Goal: Browse casually

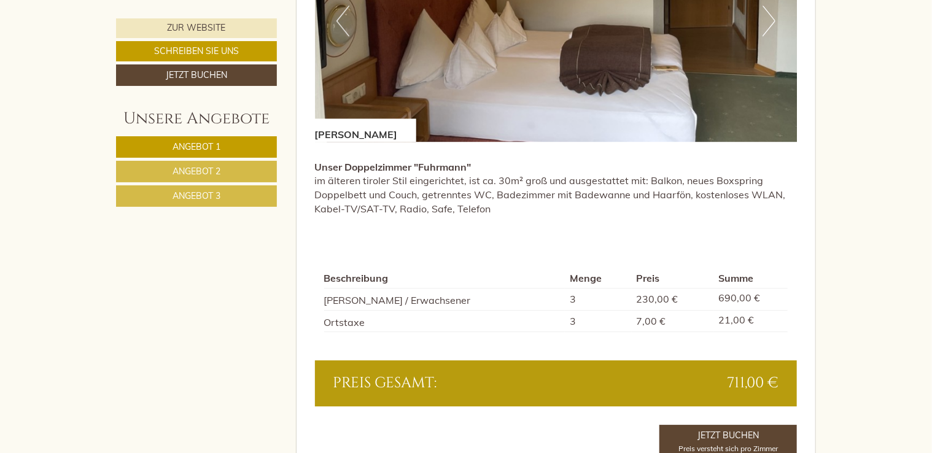
scroll to position [1535, 0]
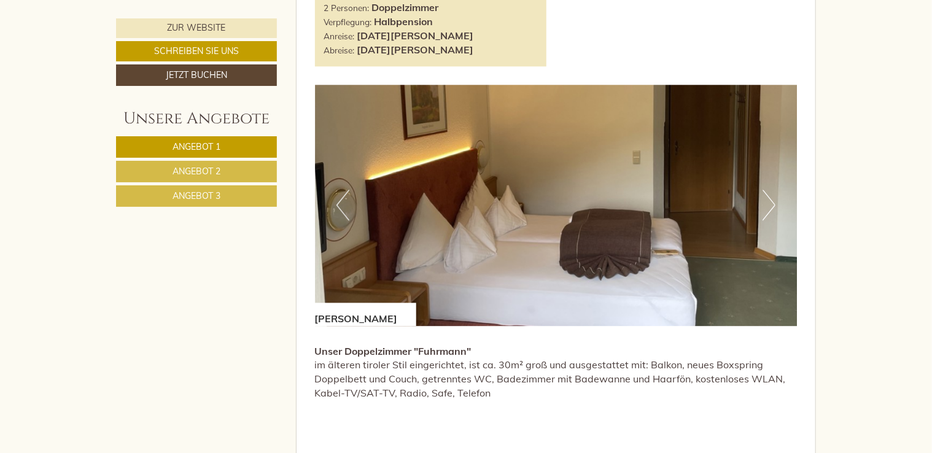
click at [772, 200] on button "Next" at bounding box center [768, 205] width 13 height 31
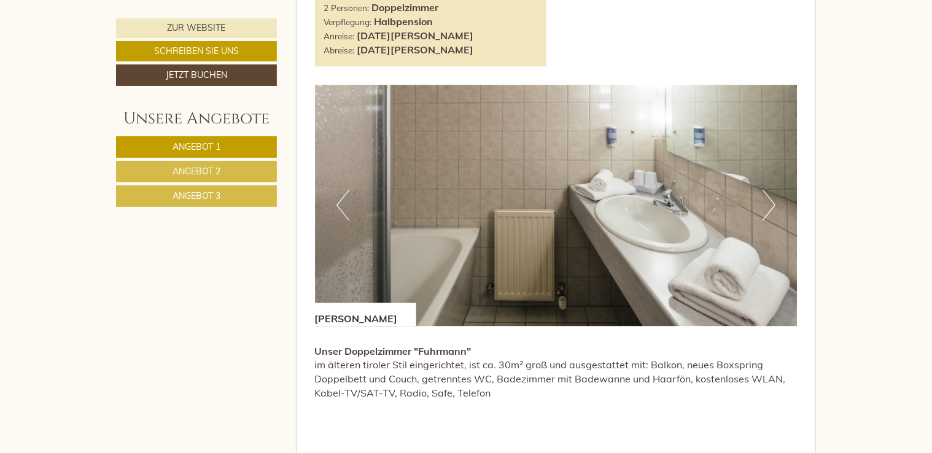
click at [773, 200] on button "Next" at bounding box center [768, 205] width 13 height 31
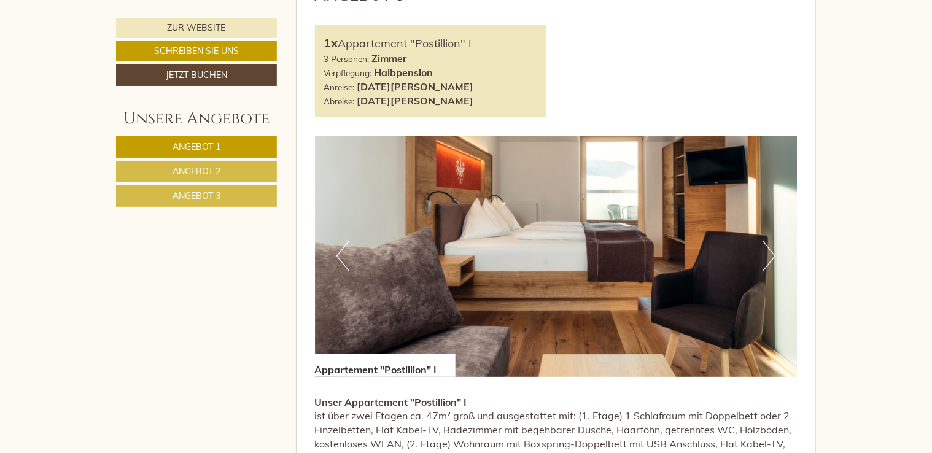
scroll to position [2333, 0]
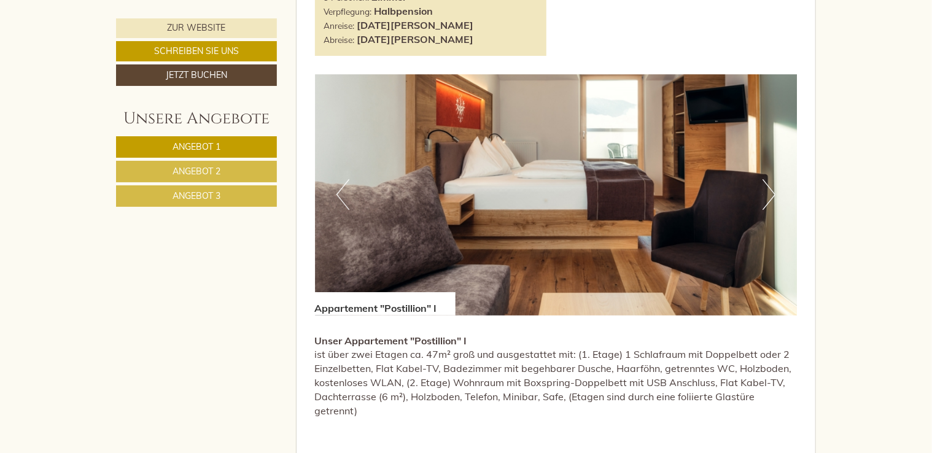
click at [770, 191] on button "Next" at bounding box center [768, 194] width 13 height 31
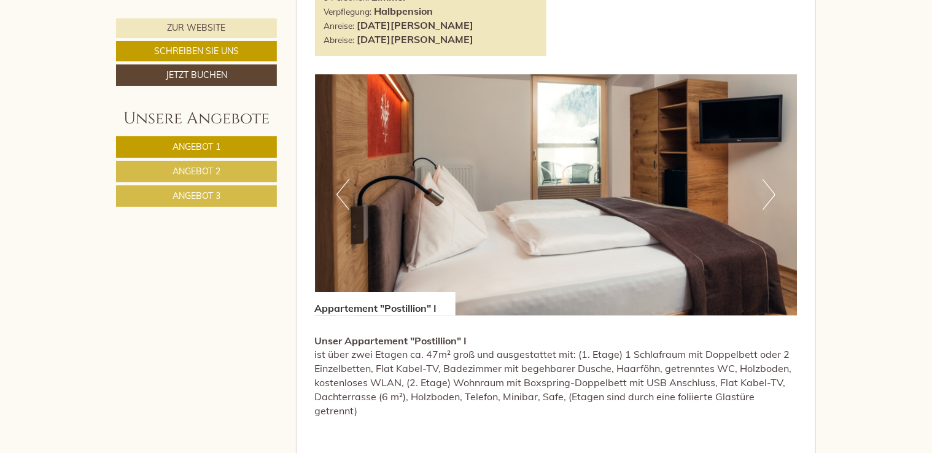
click at [770, 191] on button "Next" at bounding box center [768, 194] width 13 height 31
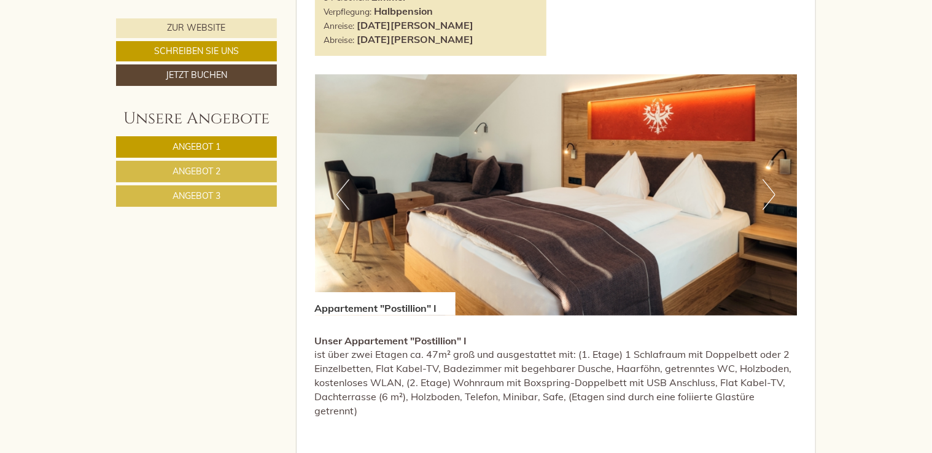
click at [770, 191] on button "Next" at bounding box center [768, 194] width 13 height 31
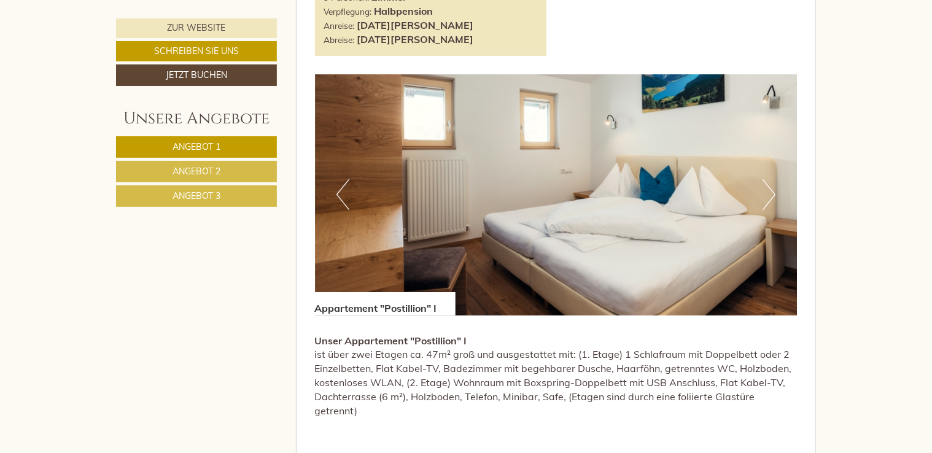
click at [770, 191] on button "Next" at bounding box center [768, 194] width 13 height 31
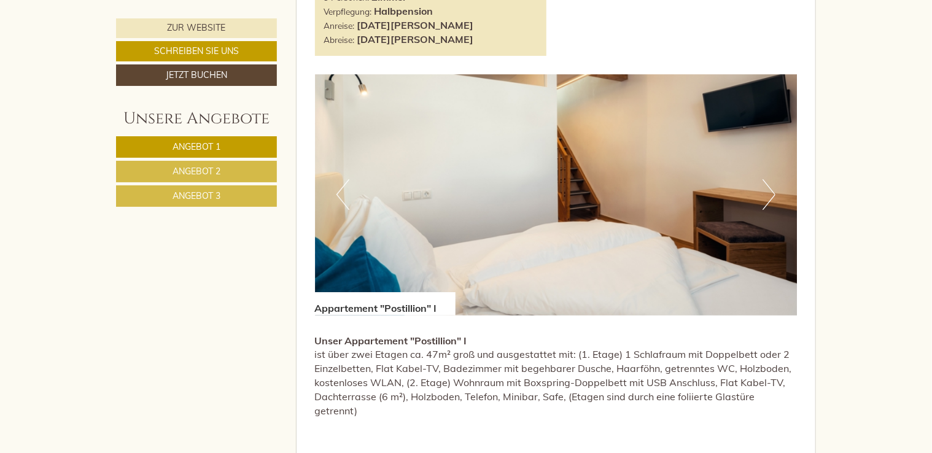
click at [771, 190] on button "Next" at bounding box center [768, 194] width 13 height 31
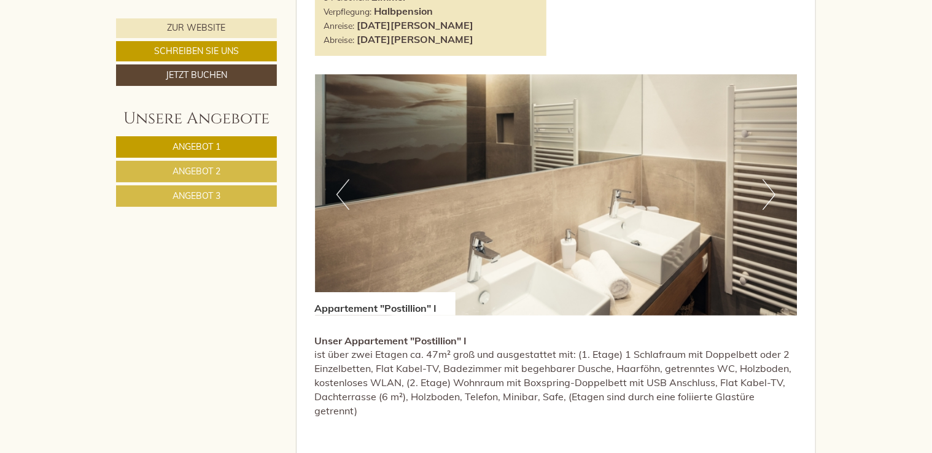
click at [771, 190] on button "Next" at bounding box center [768, 194] width 13 height 31
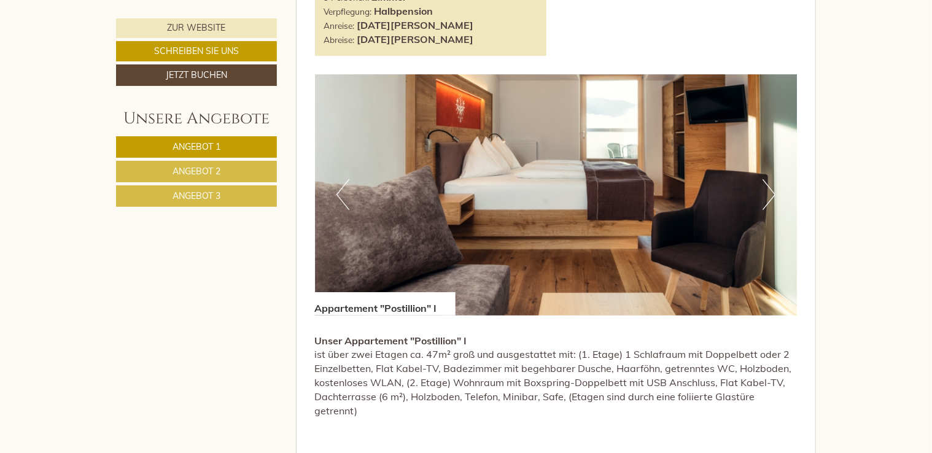
click at [771, 190] on button "Next" at bounding box center [768, 194] width 13 height 31
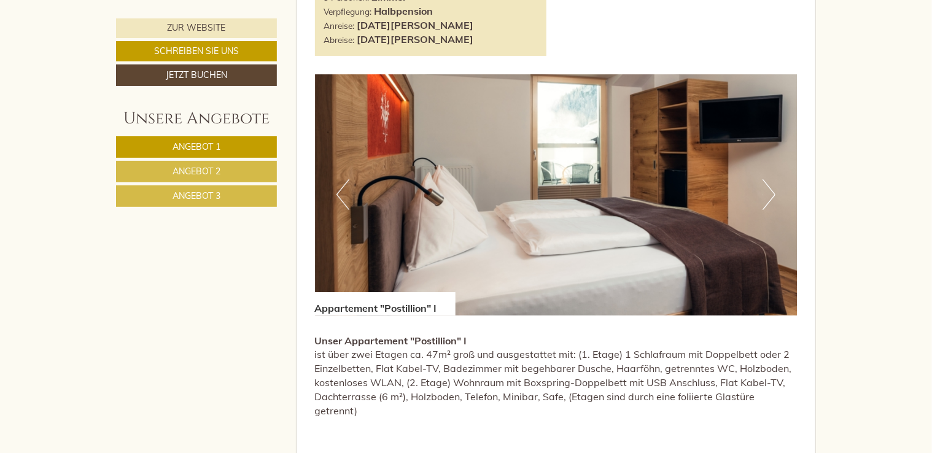
click at [771, 190] on button "Next" at bounding box center [768, 194] width 13 height 31
